Goal: Transaction & Acquisition: Download file/media

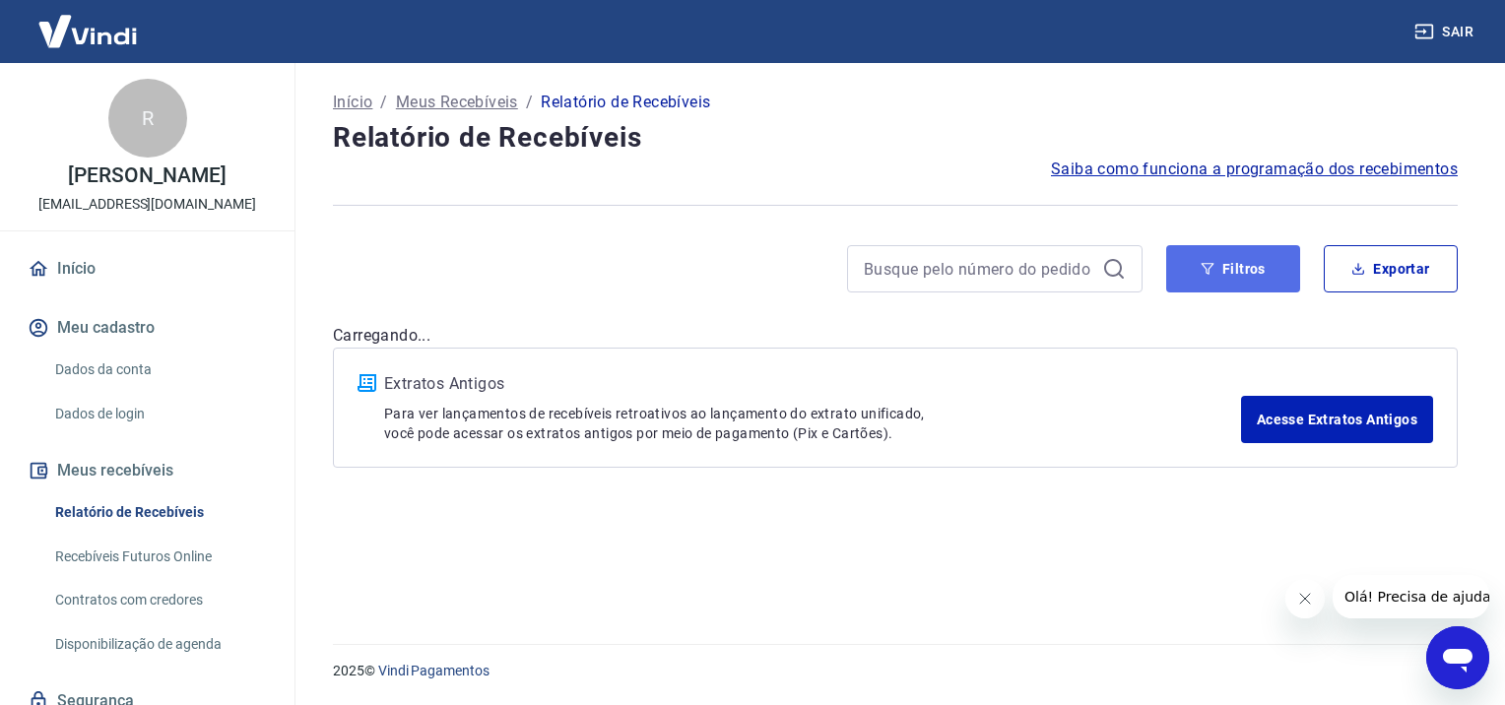
click at [1174, 258] on button "Filtros" at bounding box center [1233, 268] width 134 height 47
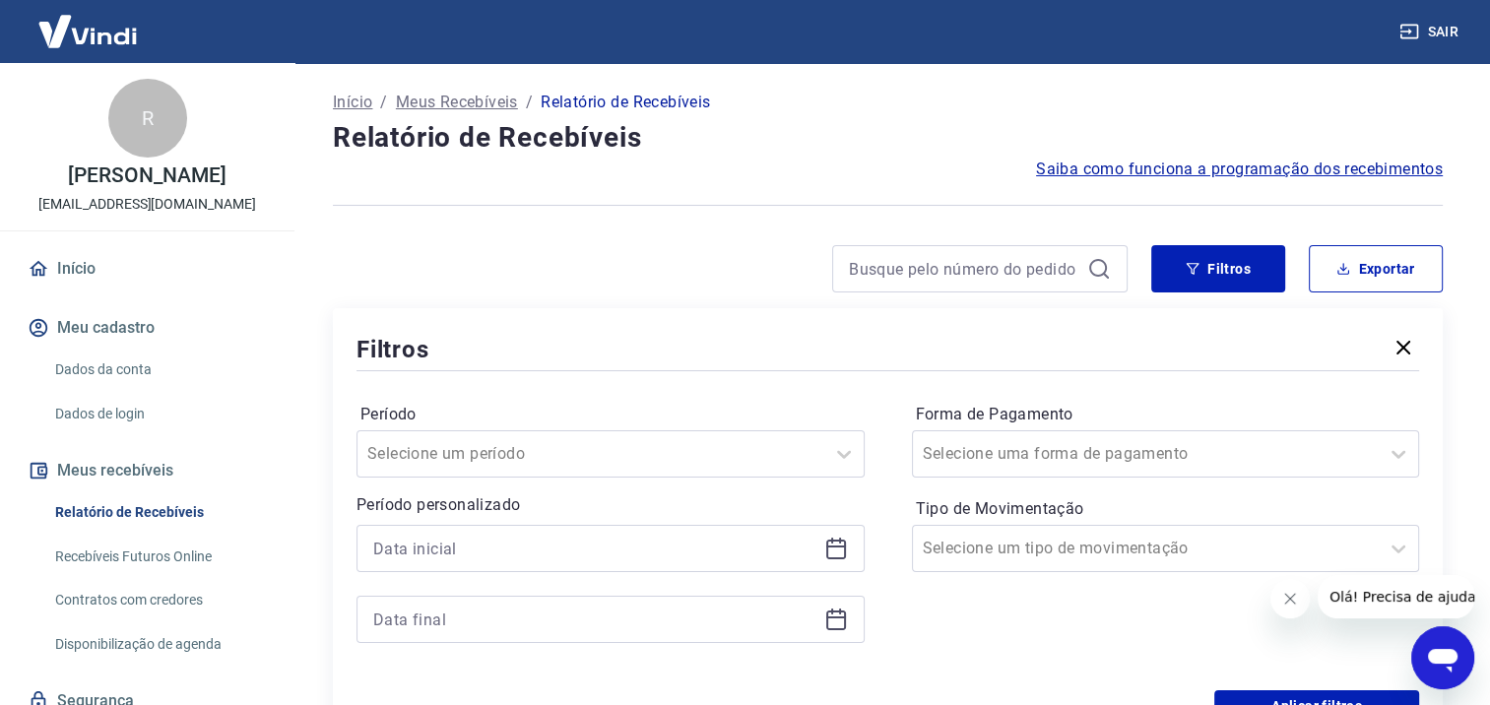
click at [827, 552] on icon at bounding box center [837, 549] width 24 height 24
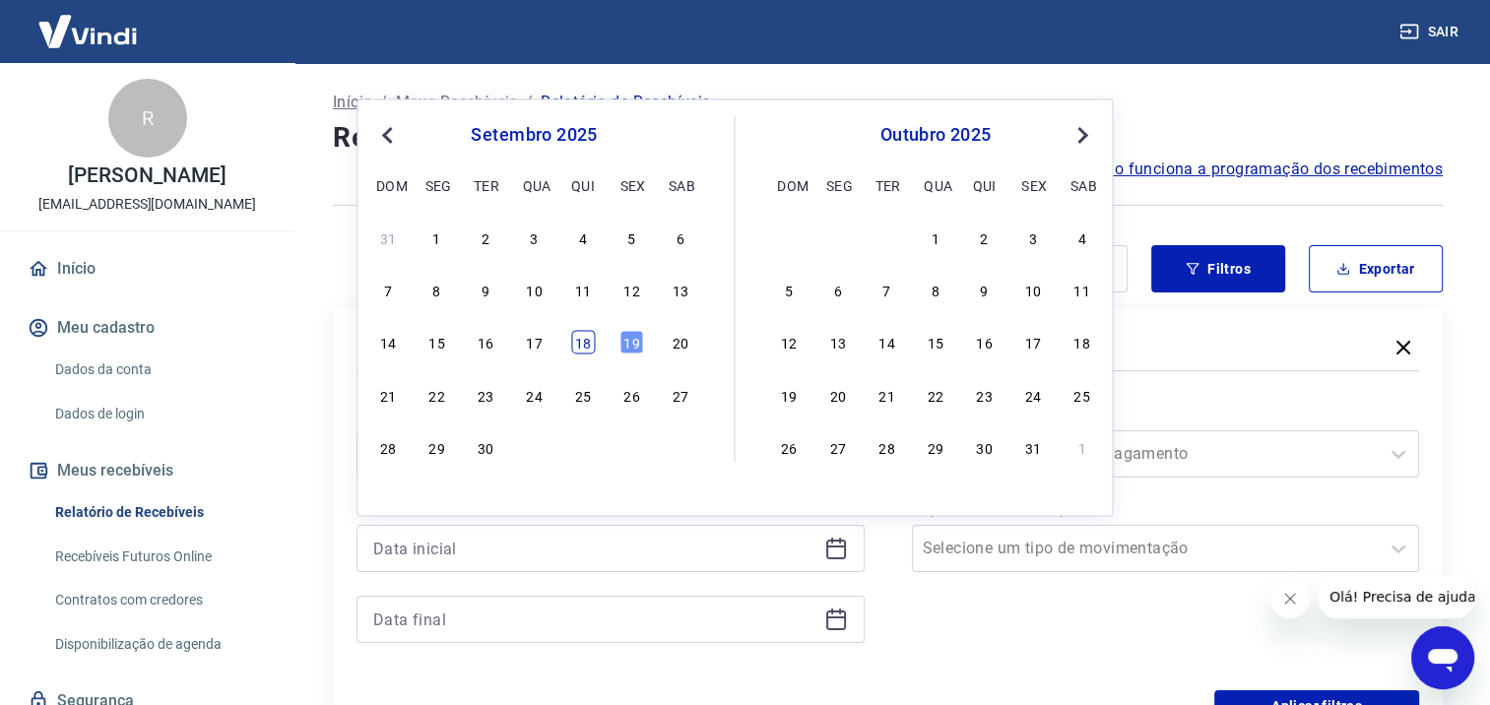
click at [586, 351] on div "18" at bounding box center [583, 343] width 24 height 24
type input "18/09/2025"
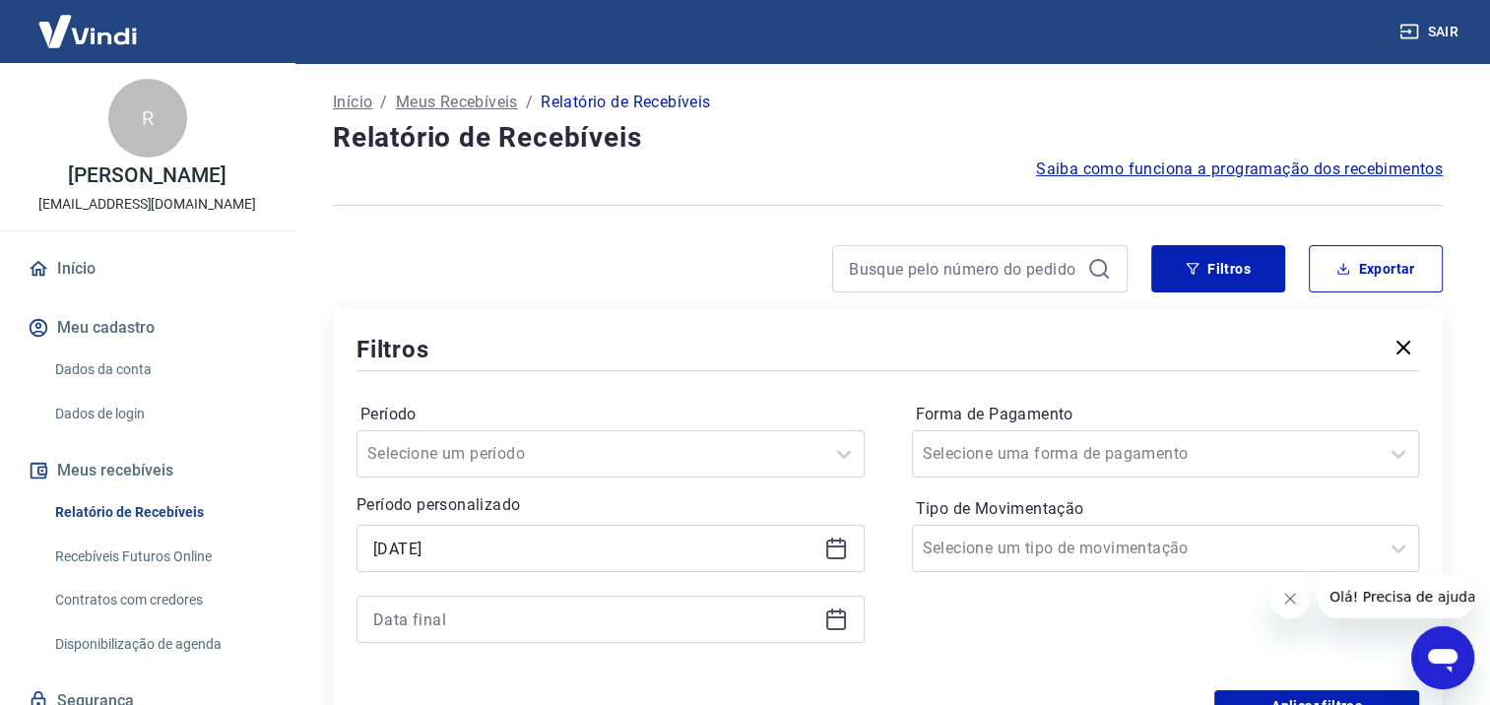
click at [833, 612] on icon at bounding box center [837, 620] width 24 height 24
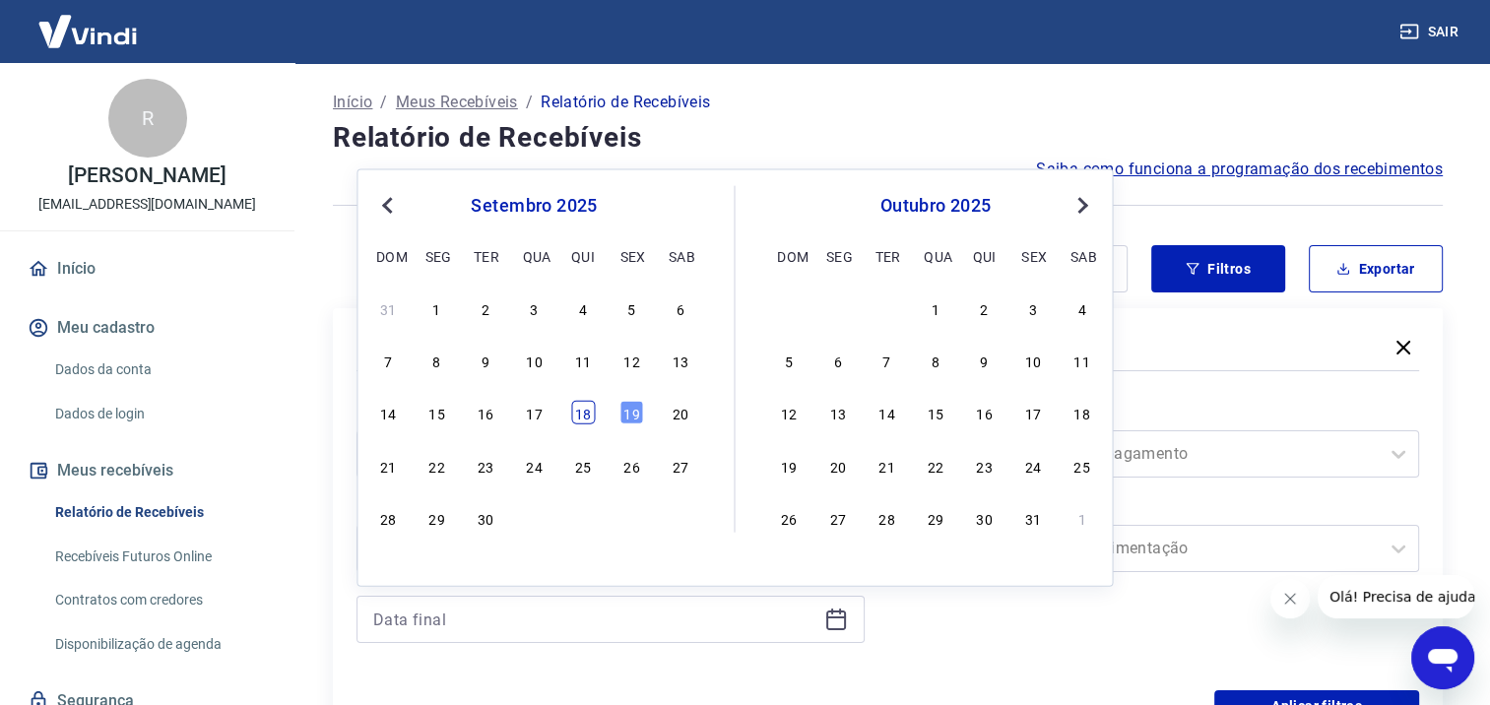
click at [585, 413] on div "18" at bounding box center [583, 413] width 24 height 24
type input "18/09/2025"
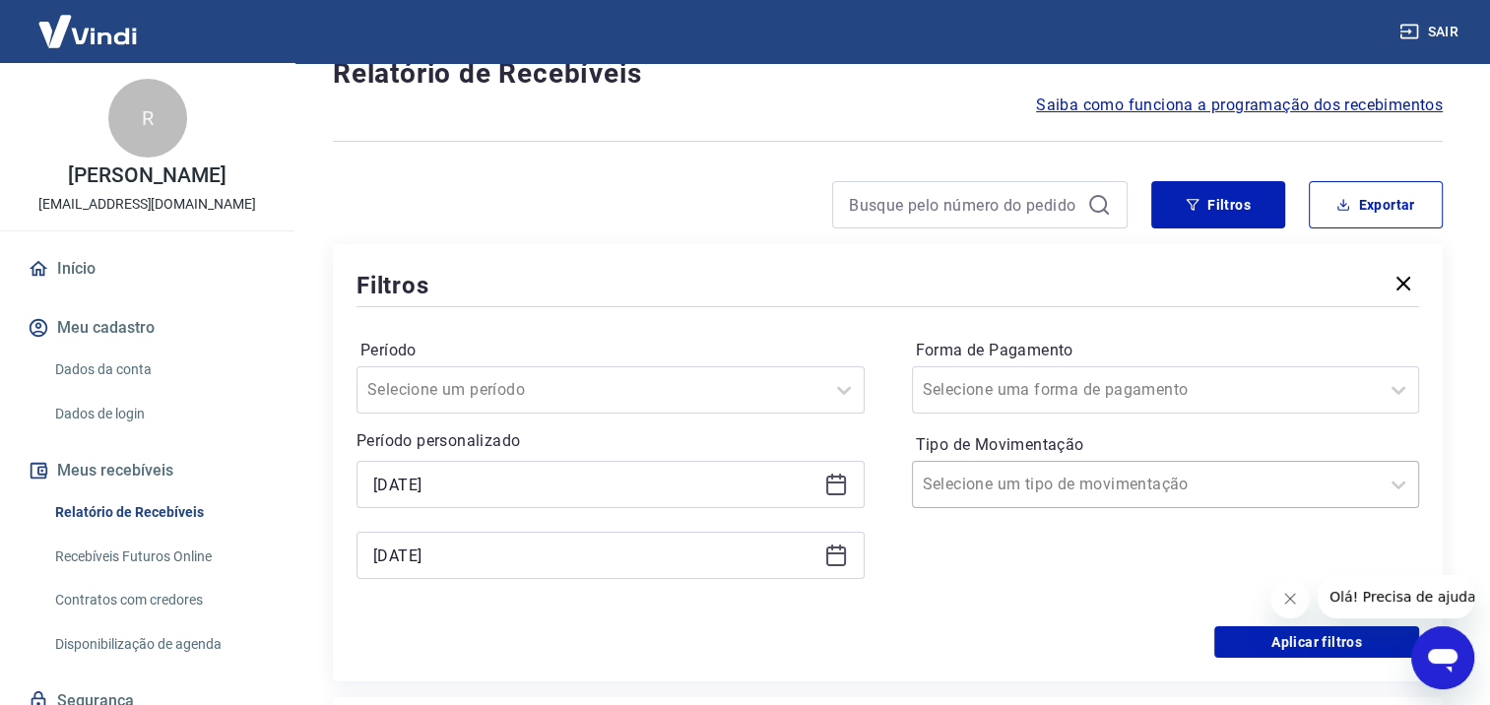
scroll to position [99, 0]
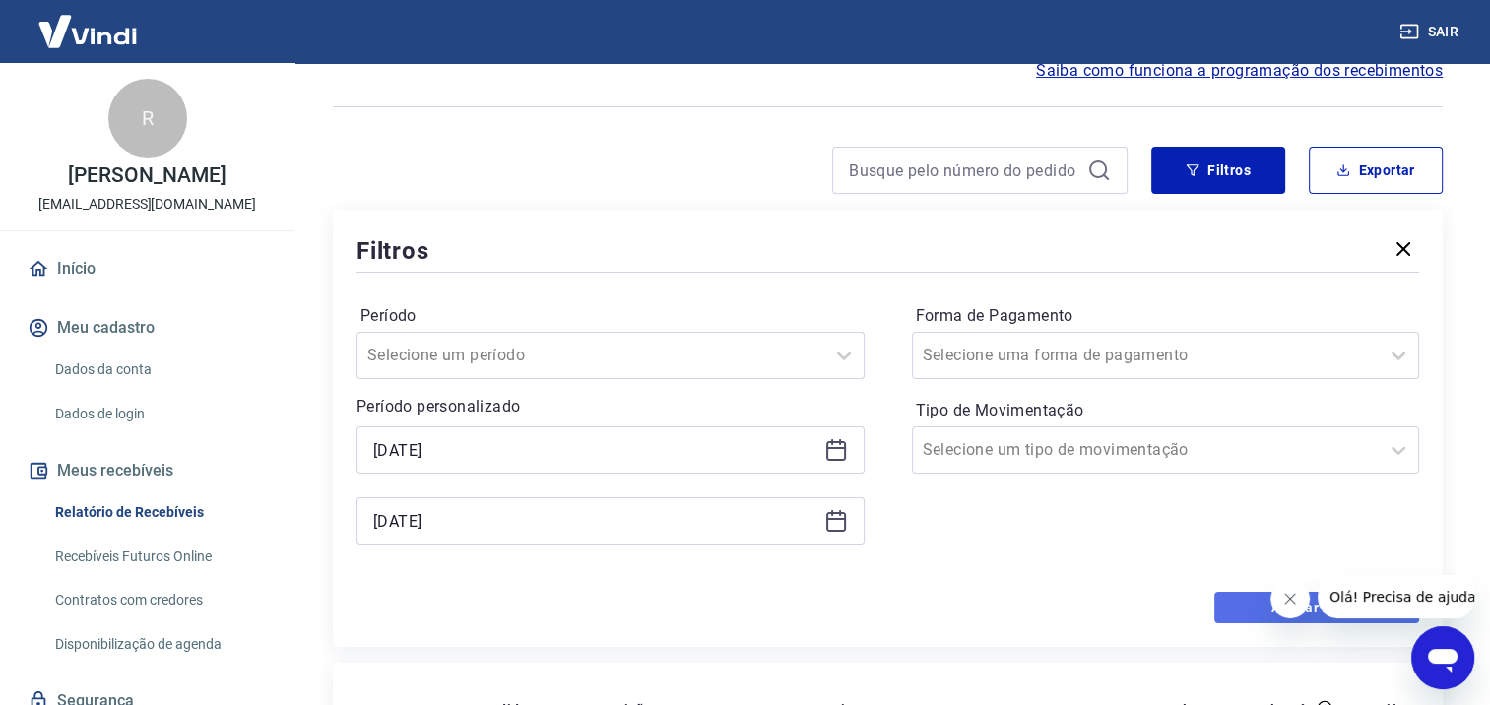
click at [1249, 604] on button "Aplicar filtros" at bounding box center [1317, 608] width 205 height 32
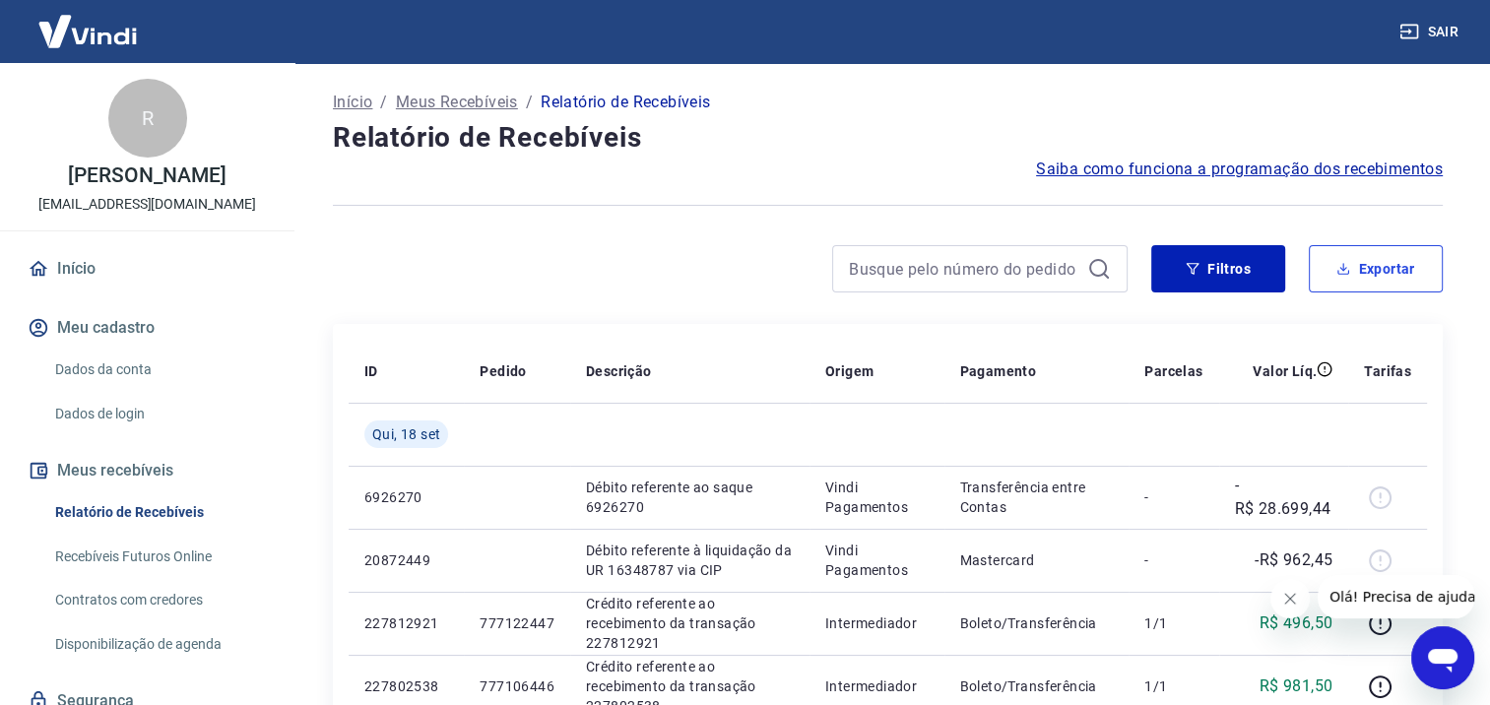
click at [1338, 276] on button "Exportar" at bounding box center [1376, 268] width 134 height 47
type input "18/09/2025"
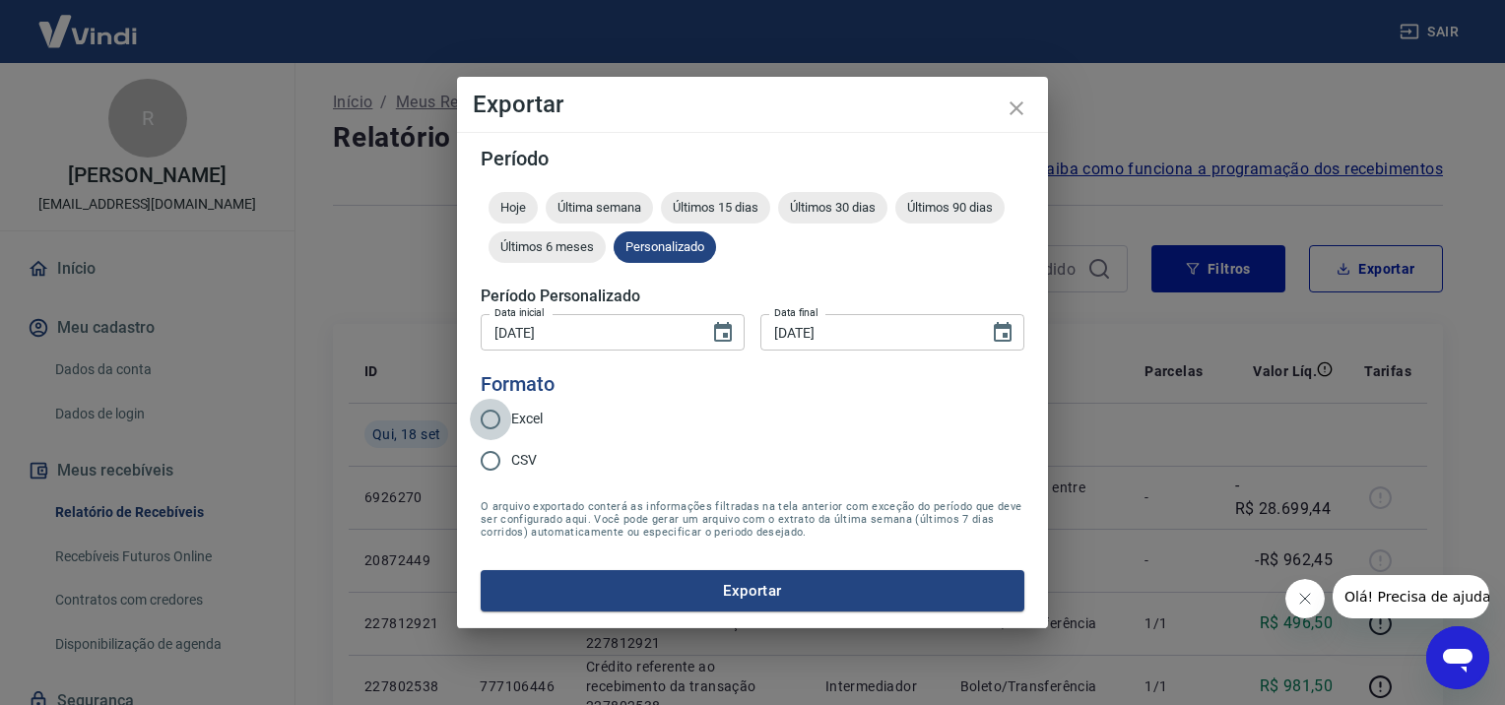
click at [506, 418] on input "Excel" at bounding box center [490, 419] width 41 height 41
radio input "true"
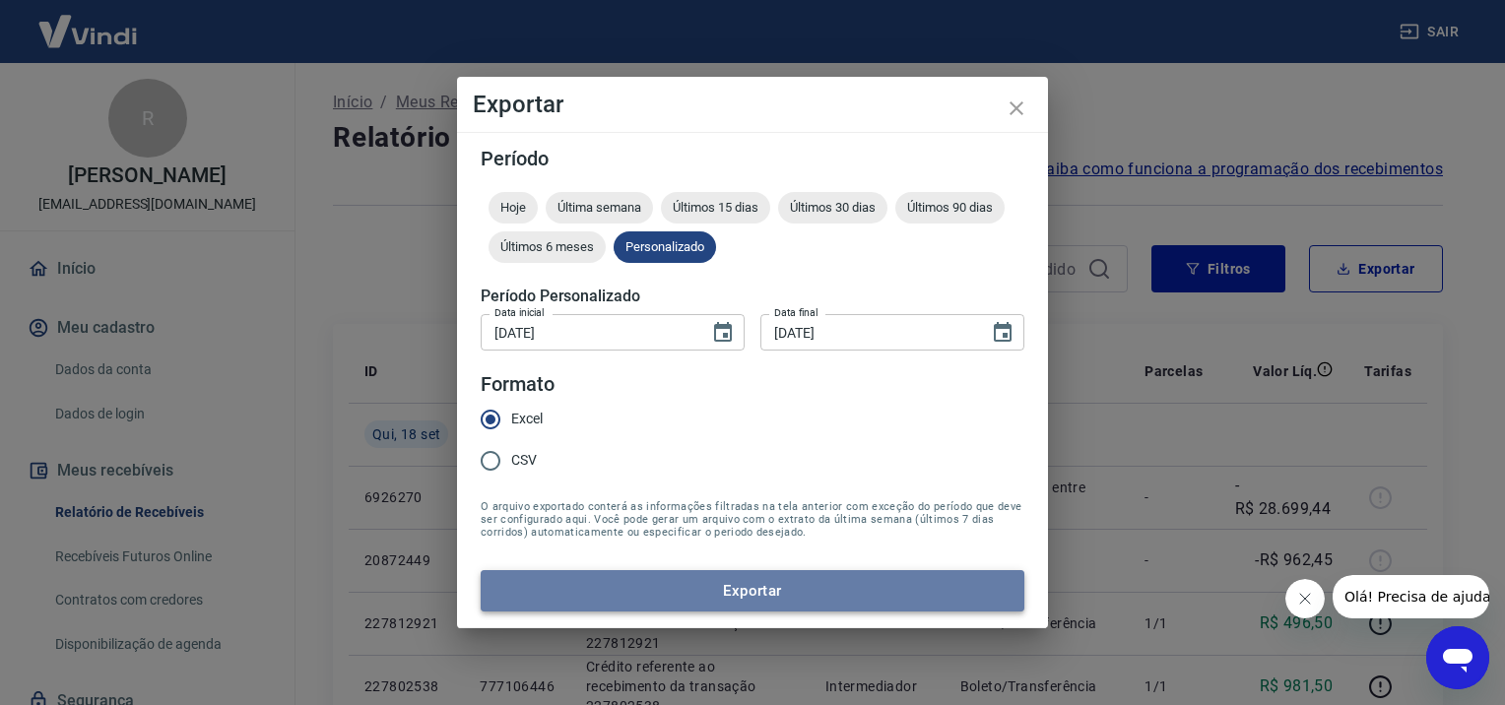
click at [599, 588] on button "Exportar" at bounding box center [753, 590] width 544 height 41
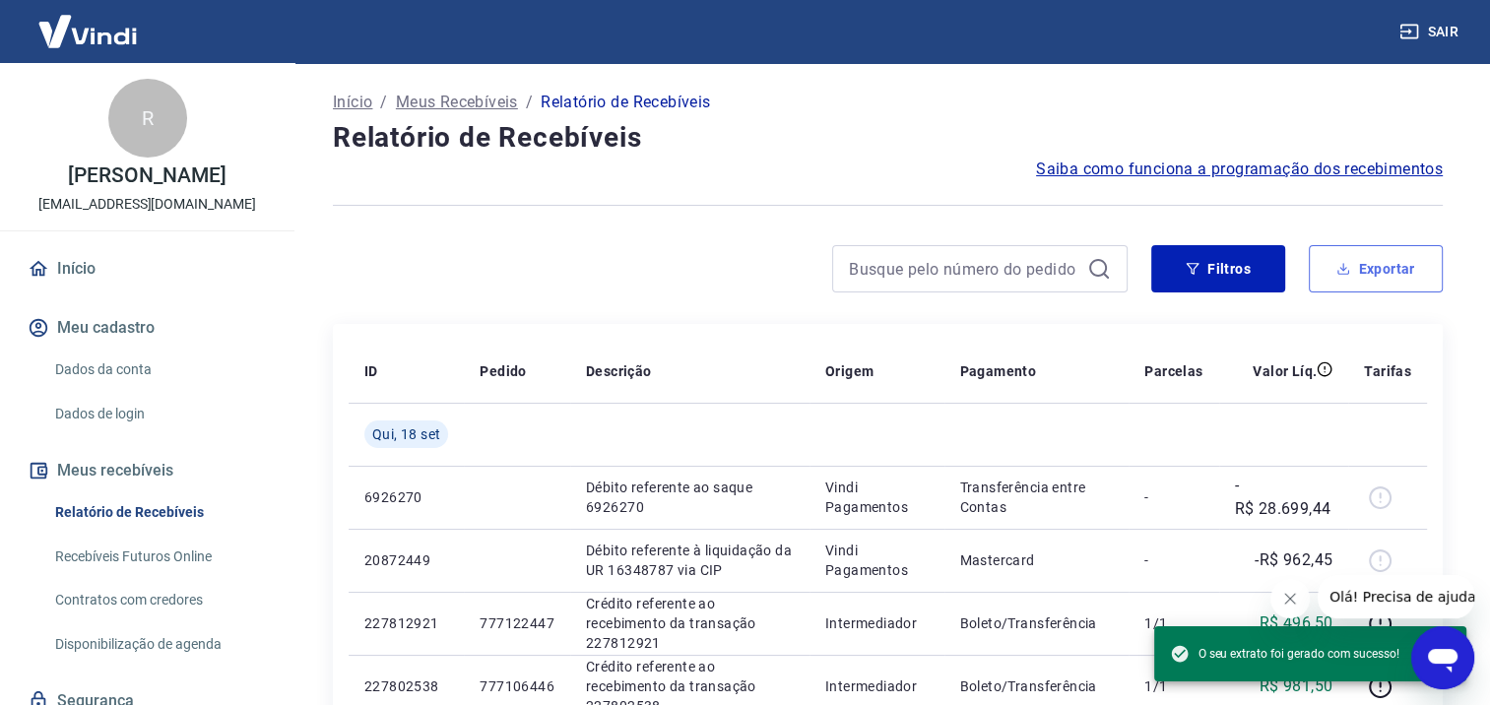
click at [1345, 280] on button "Exportar" at bounding box center [1376, 268] width 134 height 47
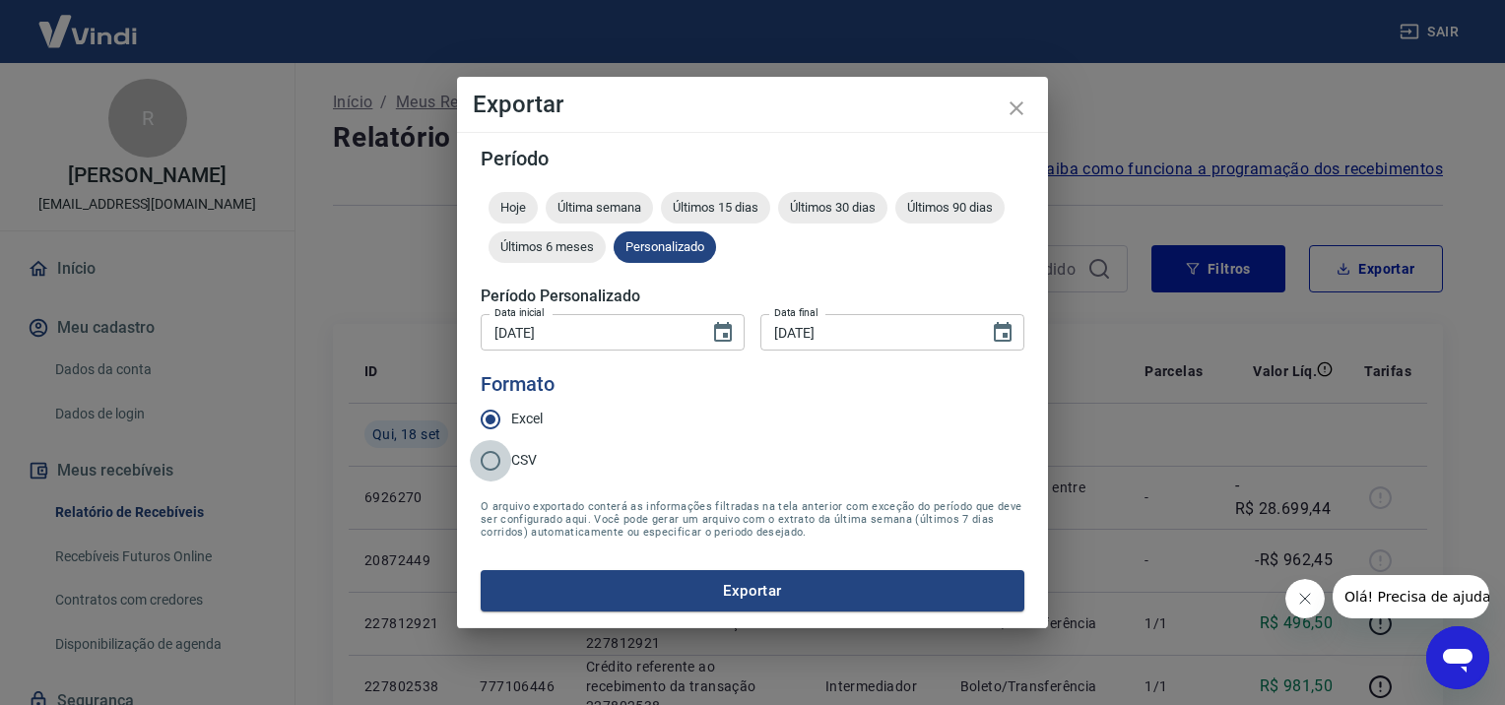
click at [505, 459] on input "CSV" at bounding box center [490, 460] width 41 height 41
radio input "true"
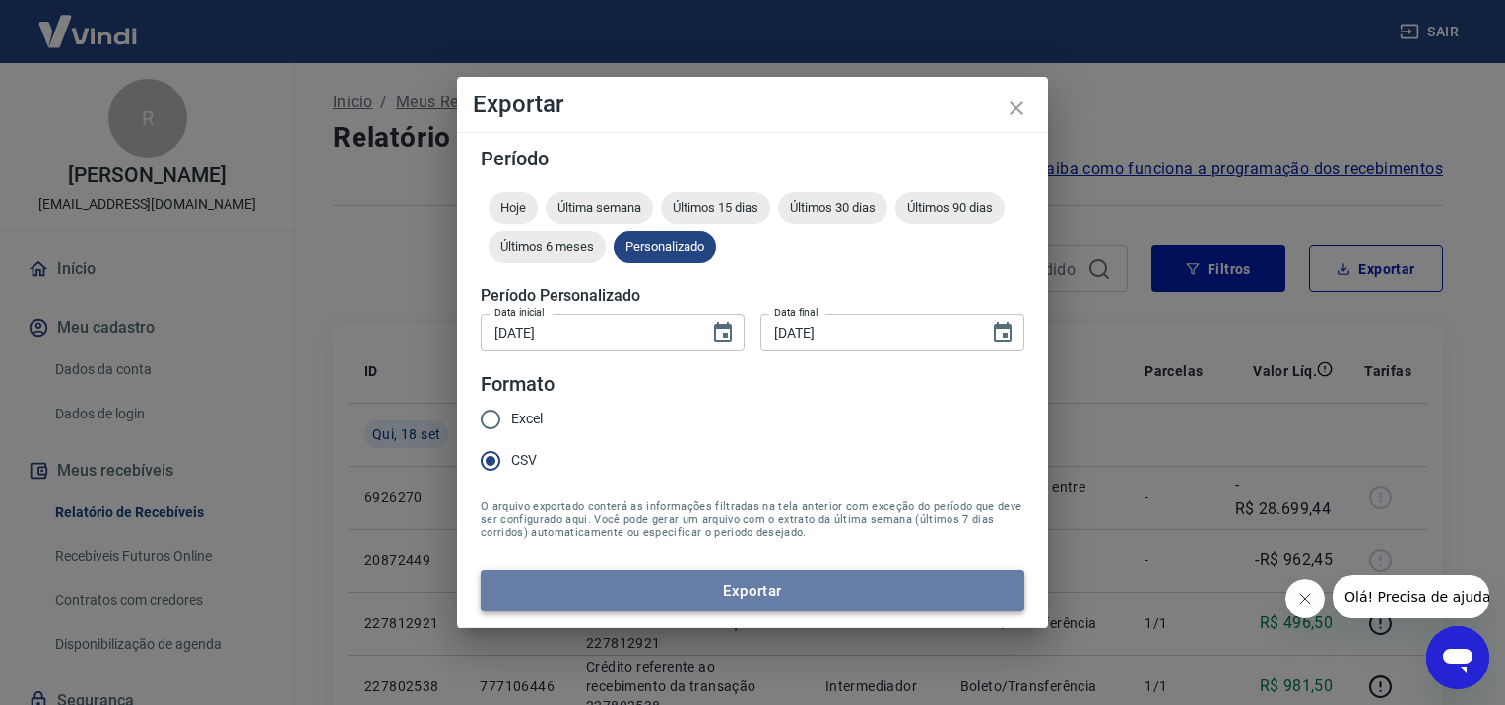
click at [599, 602] on button "Exportar" at bounding box center [753, 590] width 544 height 41
